Goal: Information Seeking & Learning: Learn about a topic

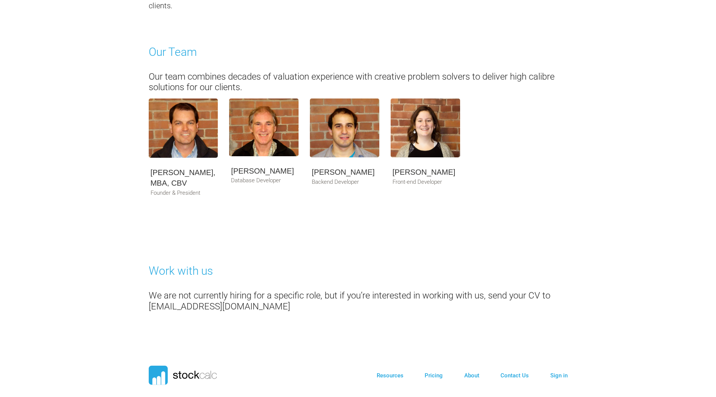
scroll to position [381, 0]
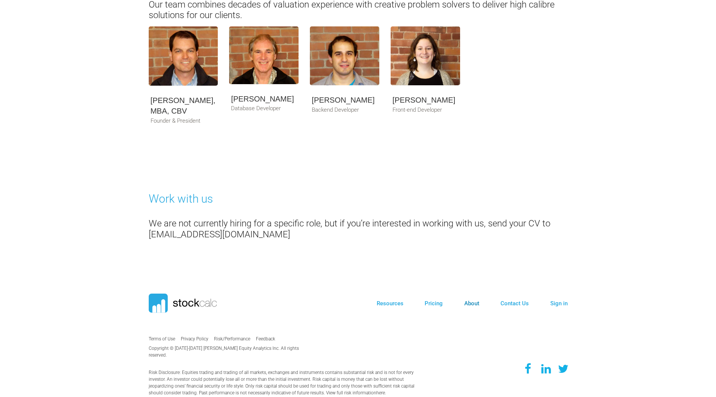
click at [478, 305] on link "About" at bounding box center [471, 303] width 15 height 7
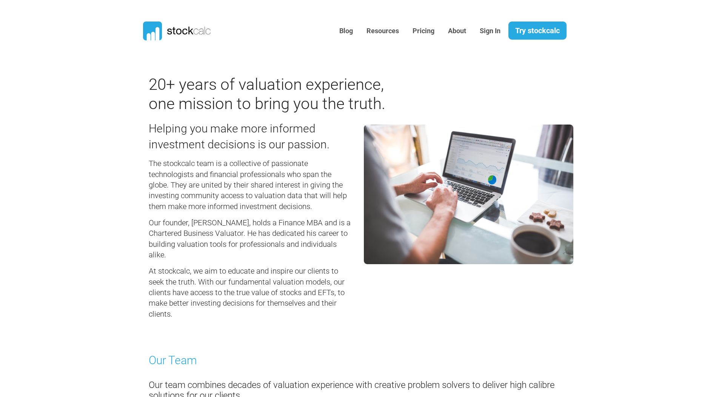
drag, startPoint x: 629, startPoint y: 294, endPoint x: 509, endPoint y: 79, distance: 245.6
click at [456, 34] on link "About" at bounding box center [457, 31] width 29 height 19
click at [461, 35] on link "About" at bounding box center [457, 31] width 29 height 19
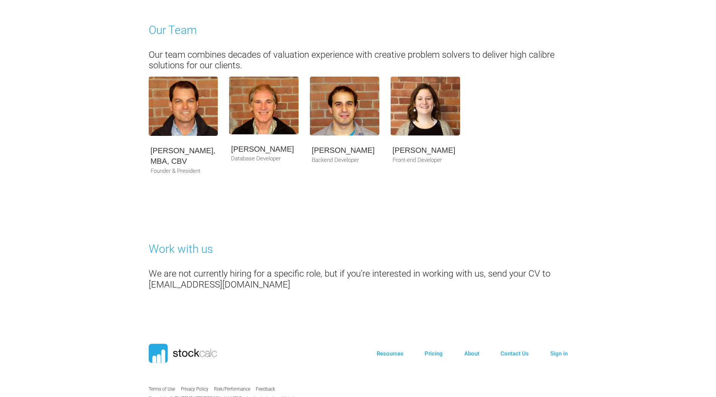
scroll to position [381, 0]
